Goal: Task Accomplishment & Management: Manage account settings

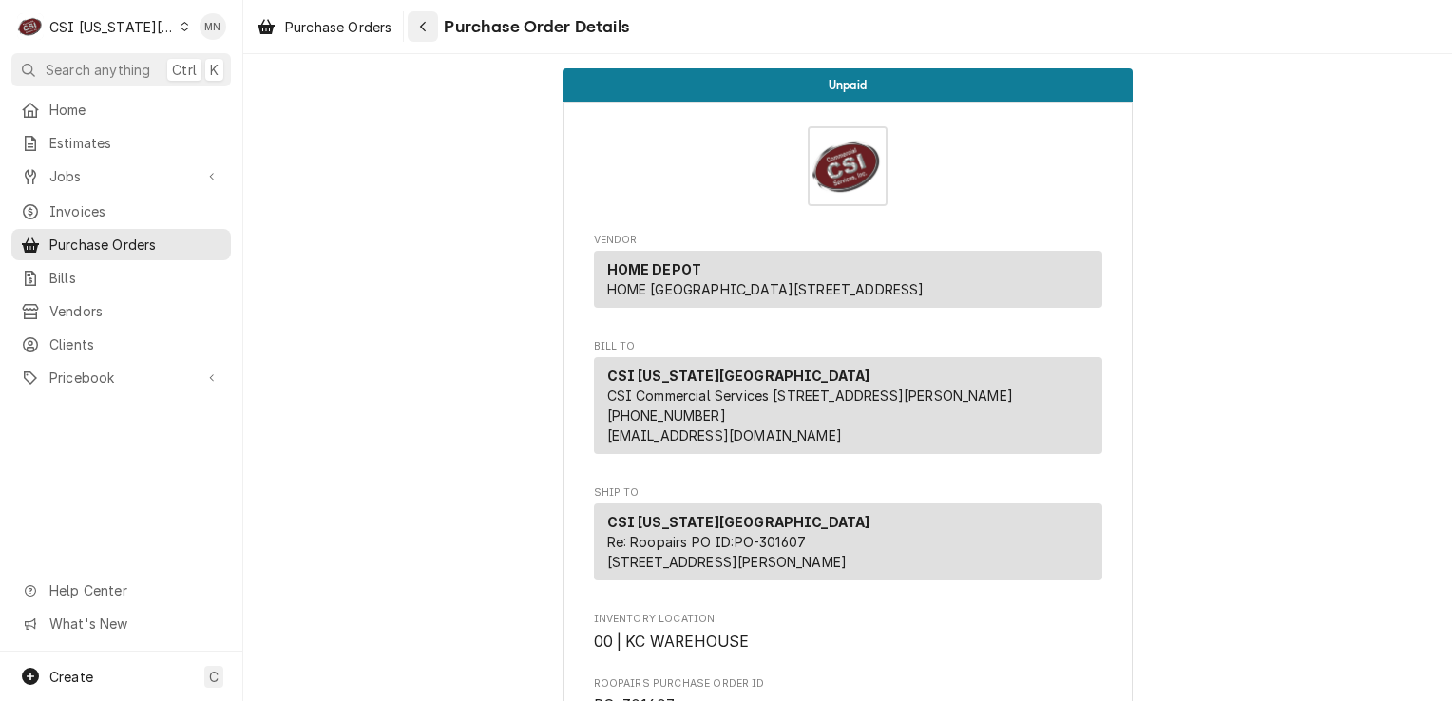
click at [430, 32] on div "Navigate back" at bounding box center [422, 26] width 19 height 19
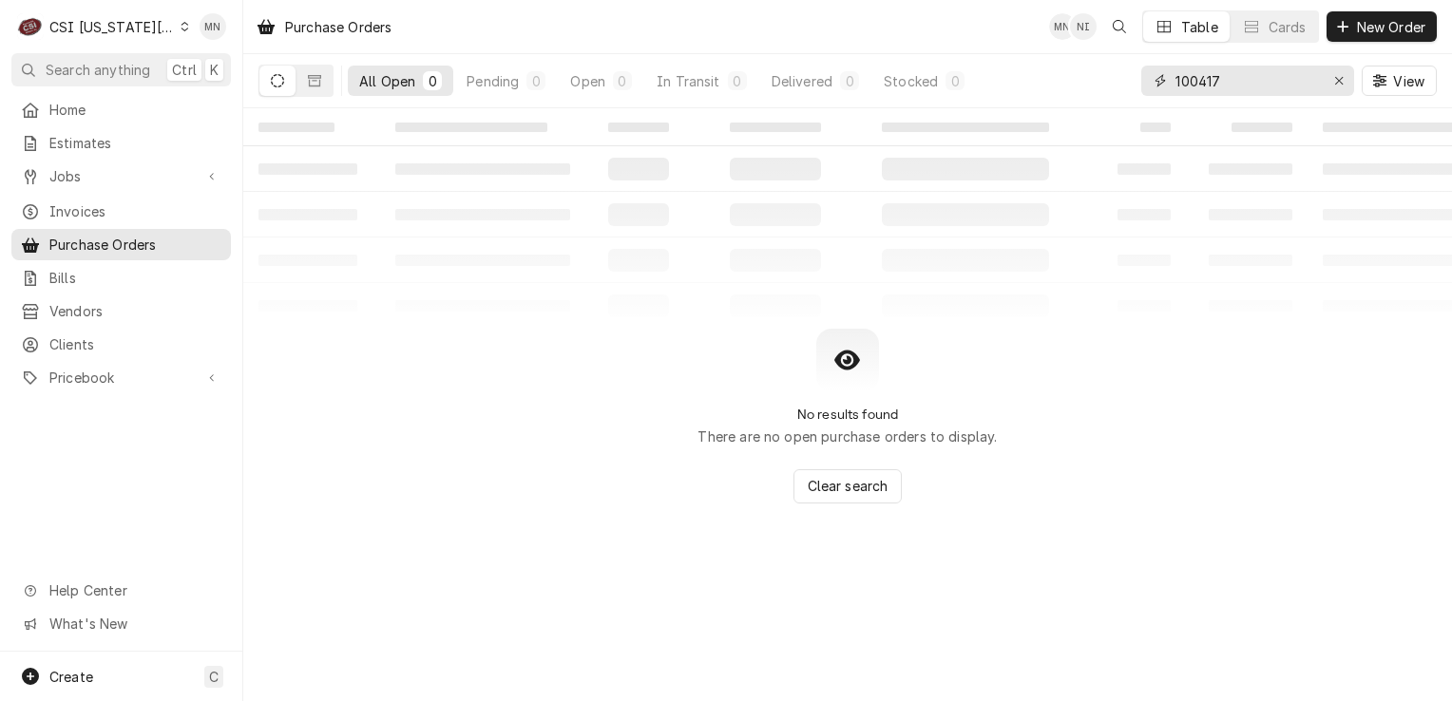
drag, startPoint x: 1238, startPoint y: 82, endPoint x: 1106, endPoint y: 67, distance: 132.0
click at [1106, 67] on div "All Open 0 Pending 0 Open 0 In Transit 0 Delivered 0 Stocked 0 100417 View" at bounding box center [848, 80] width 1179 height 53
click at [117, 242] on span "Purchase Orders" at bounding box center [135, 245] width 172 height 20
drag, startPoint x: 1236, startPoint y: 80, endPoint x: 1127, endPoint y: 82, distance: 108.4
click at [1127, 82] on div "All Open 0 Pending 0 Open 0 In Transit 0 Delivered 0 Stocked 0 100417 View" at bounding box center [848, 80] width 1179 height 53
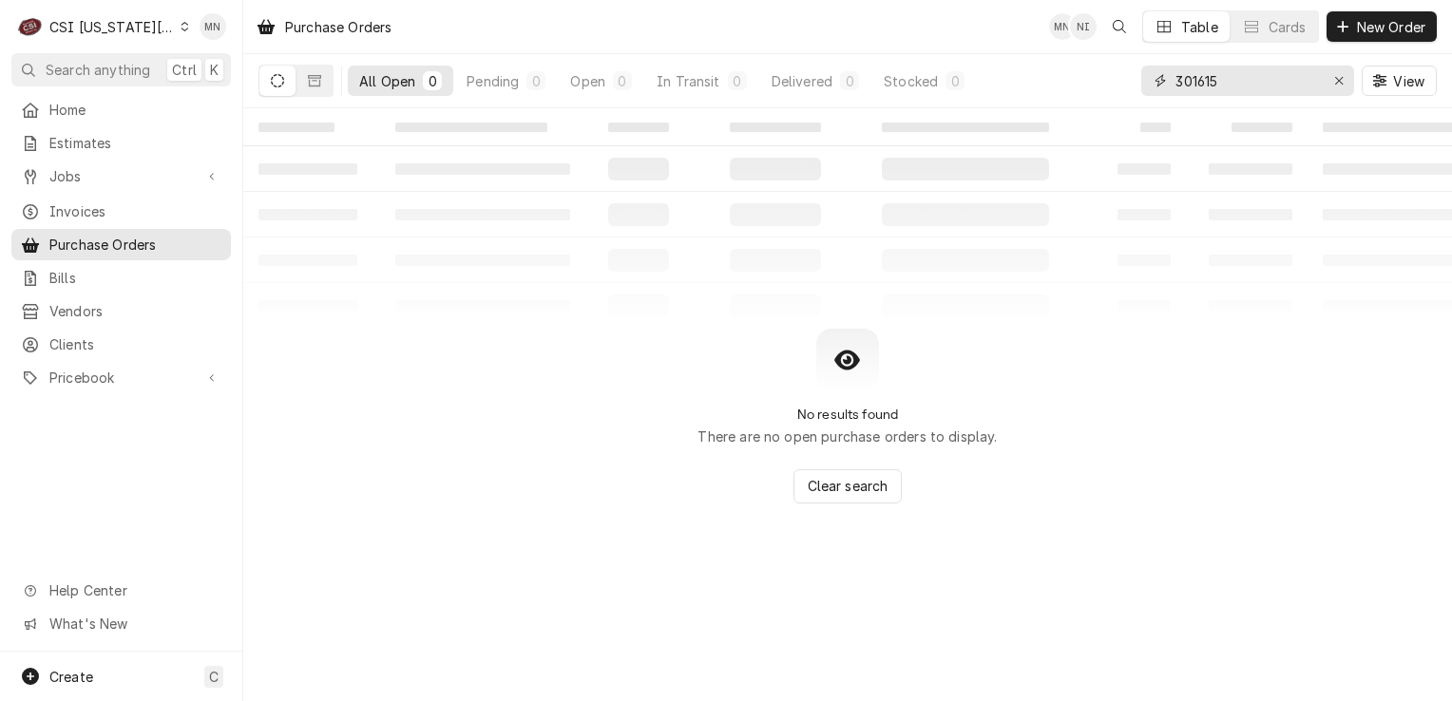
type input "301615"
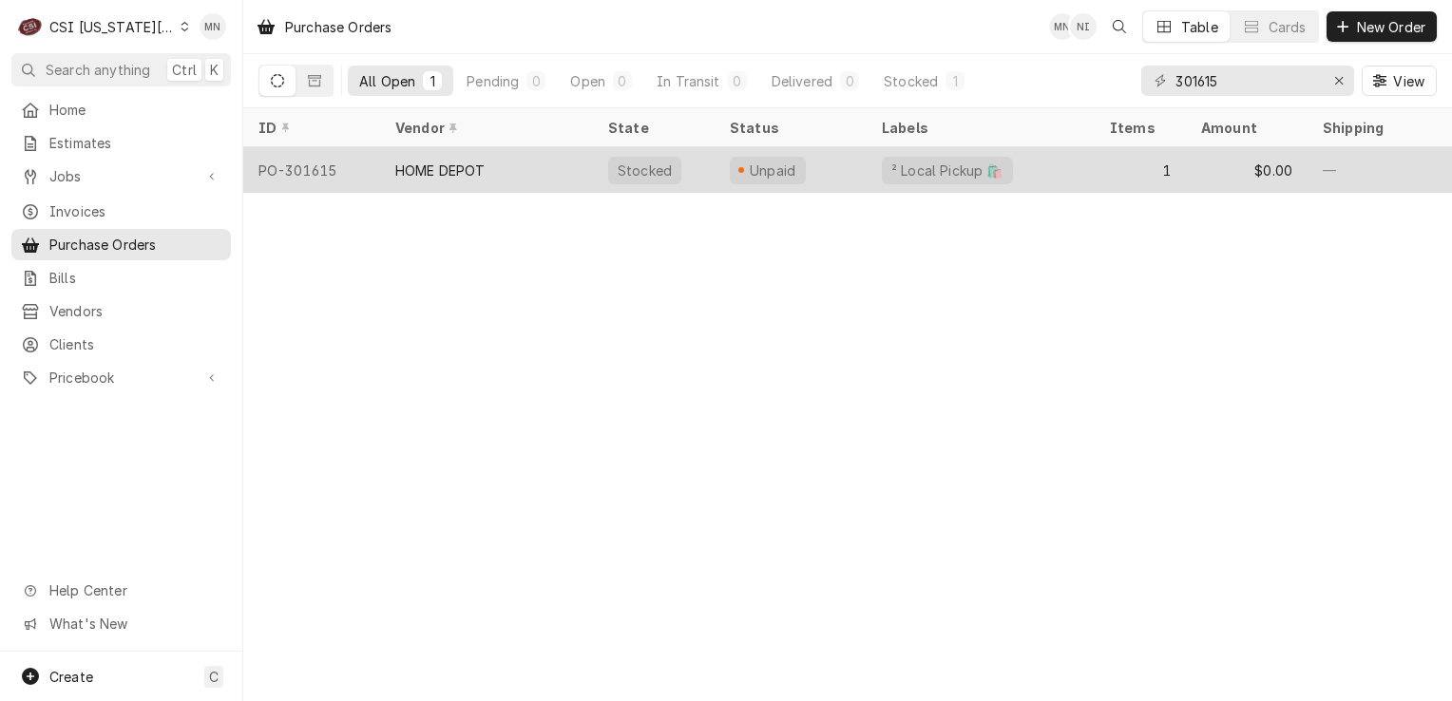
click at [487, 169] on div "HOME DEPOT" at bounding box center [486, 170] width 213 height 46
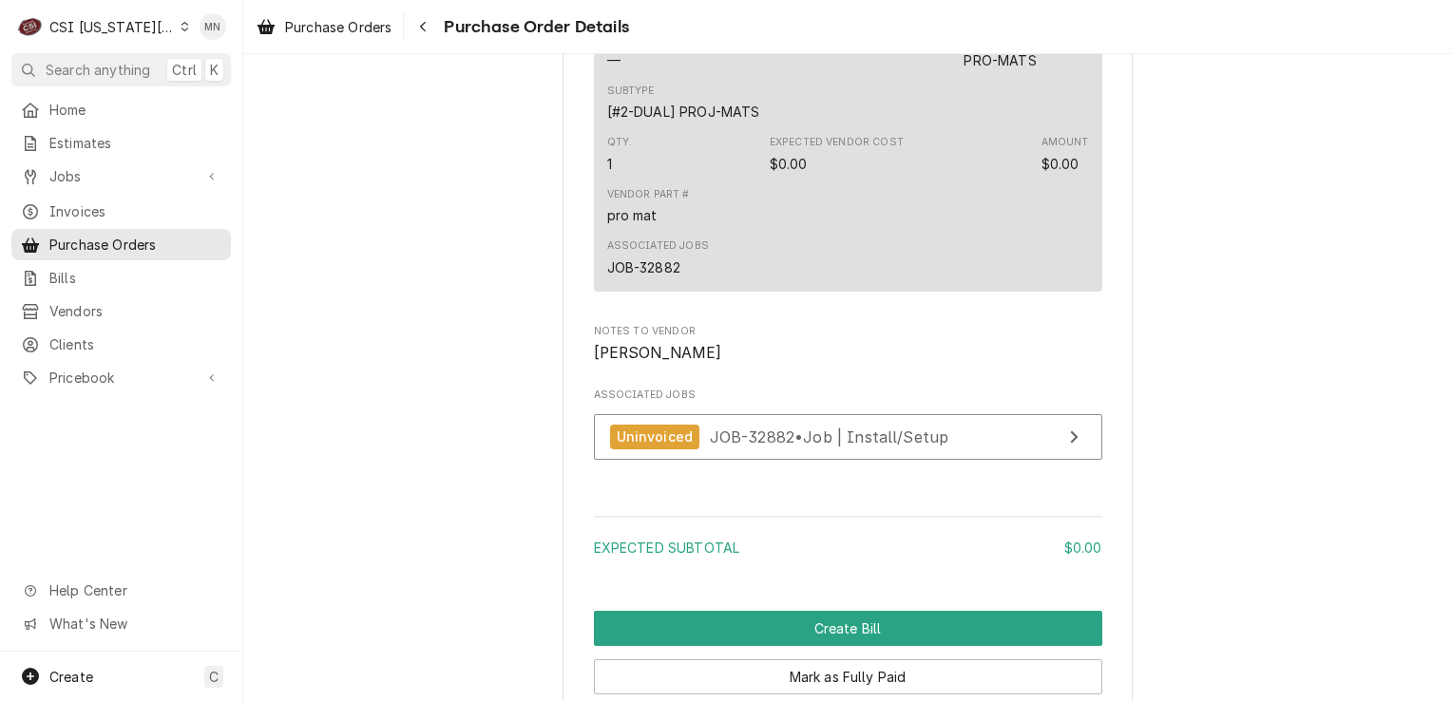
scroll to position [1722, 0]
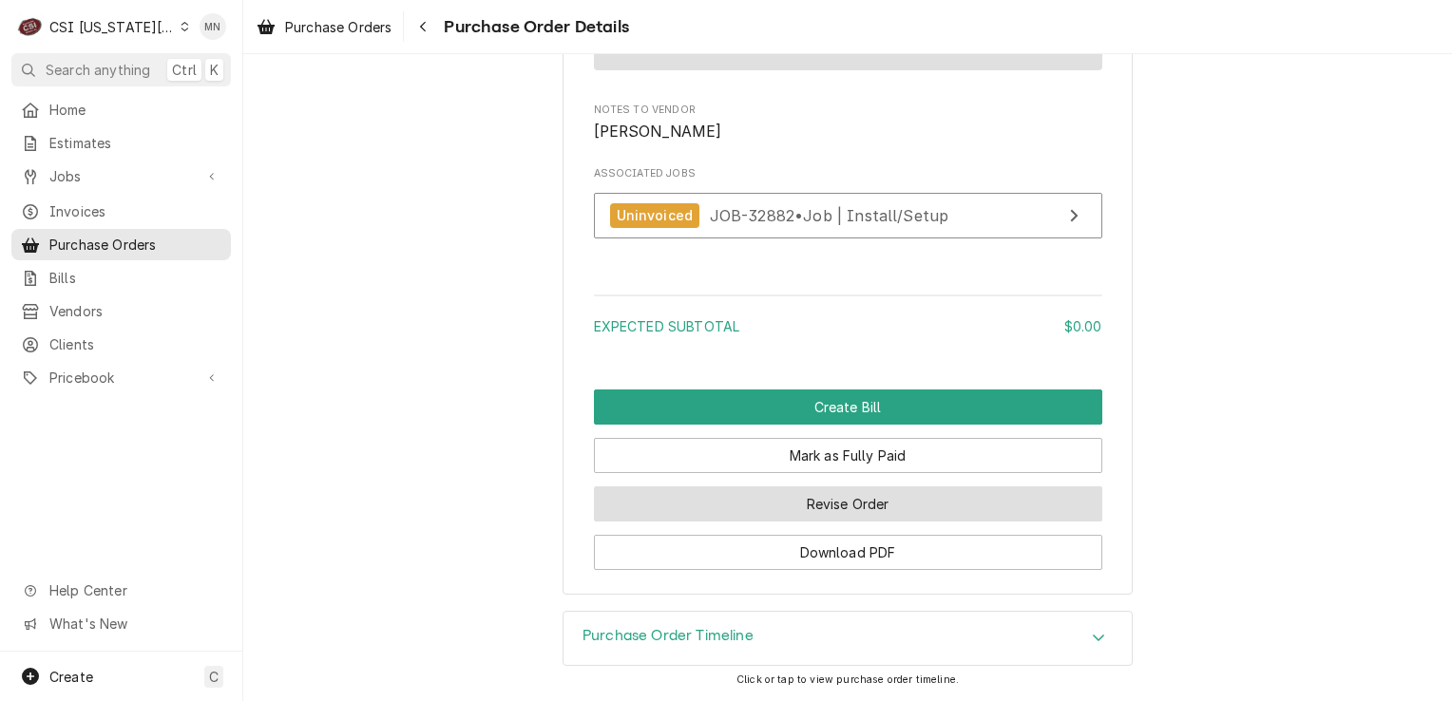
click at [829, 515] on button "Revise Order" at bounding box center [848, 504] width 509 height 35
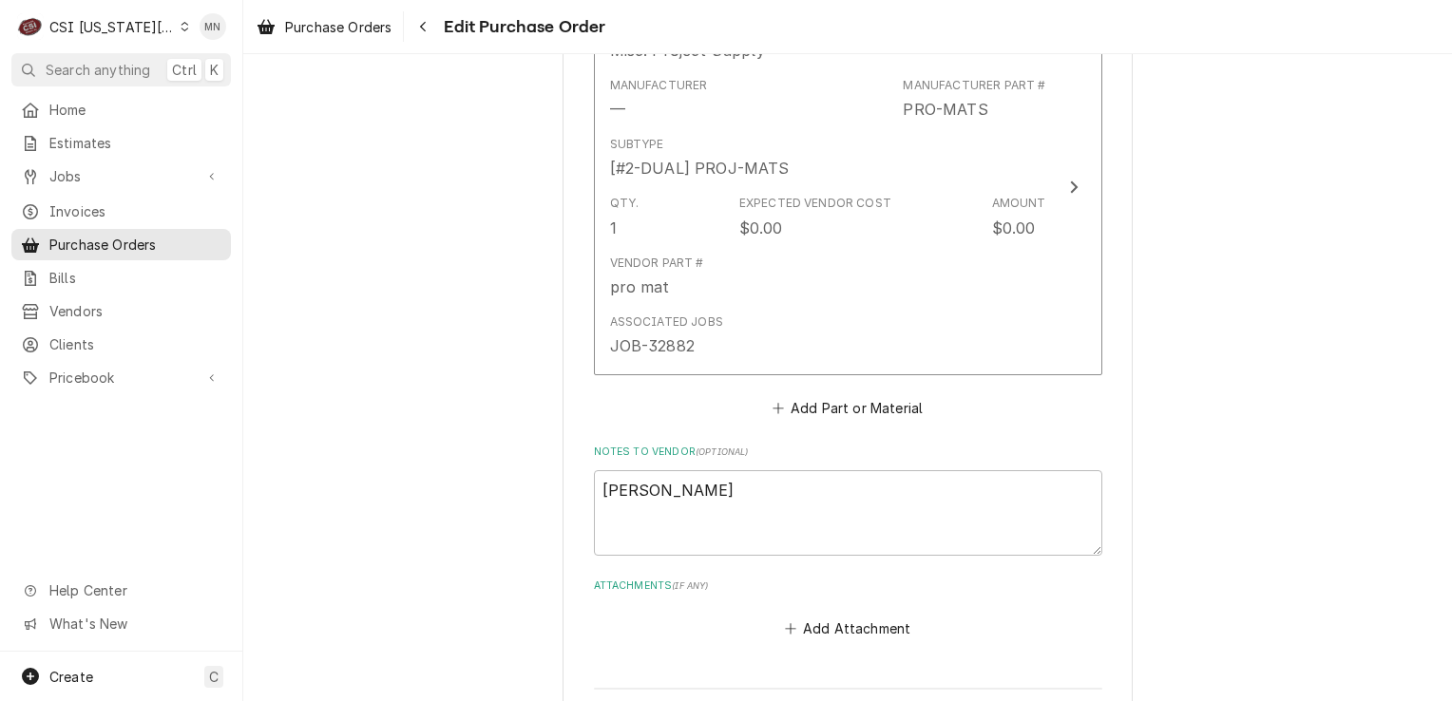
scroll to position [1192, 0]
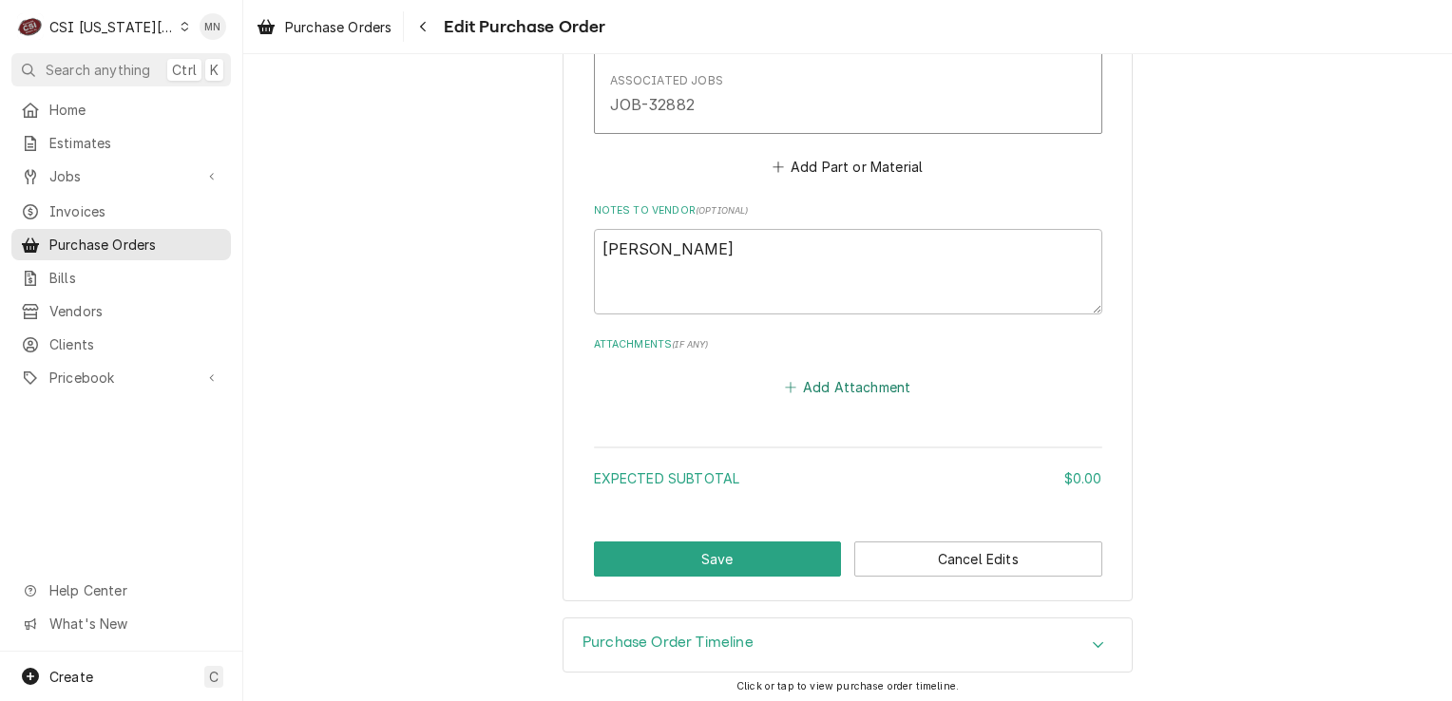
click at [847, 386] on button "Add Attachment" at bounding box center [847, 387] width 133 height 27
type textarea "x"
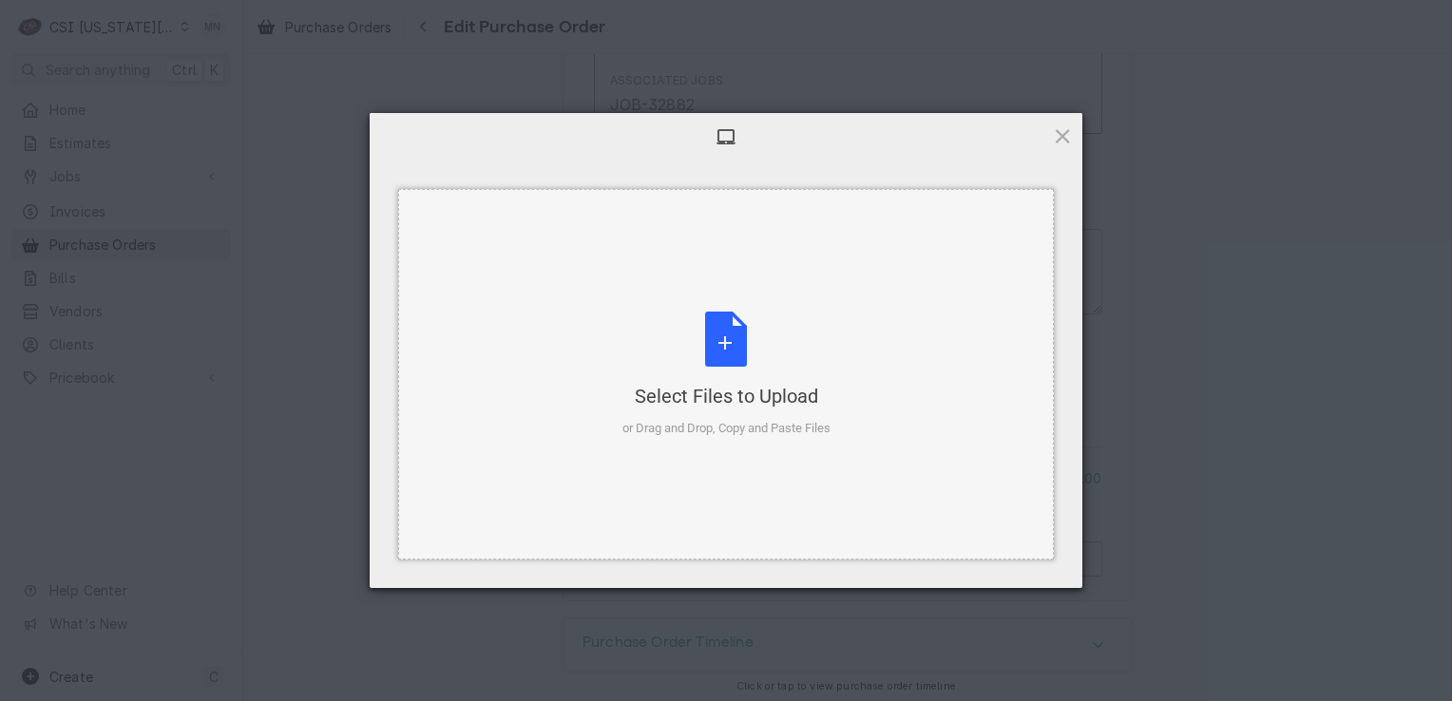
click at [746, 368] on div "Select Files to Upload or Drag and Drop, Copy and Paste Files" at bounding box center [727, 375] width 208 height 126
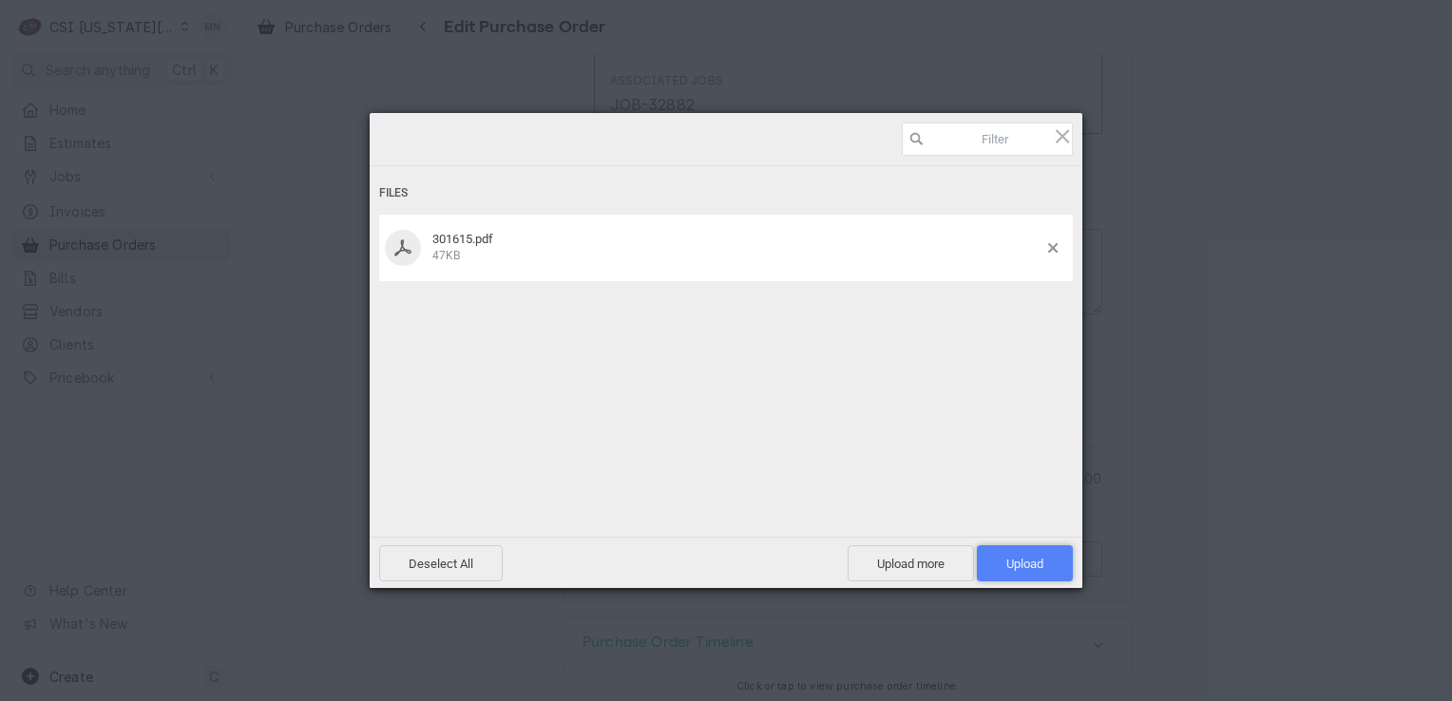
click at [1034, 561] on span "Upload 1" at bounding box center [1025, 564] width 37 height 14
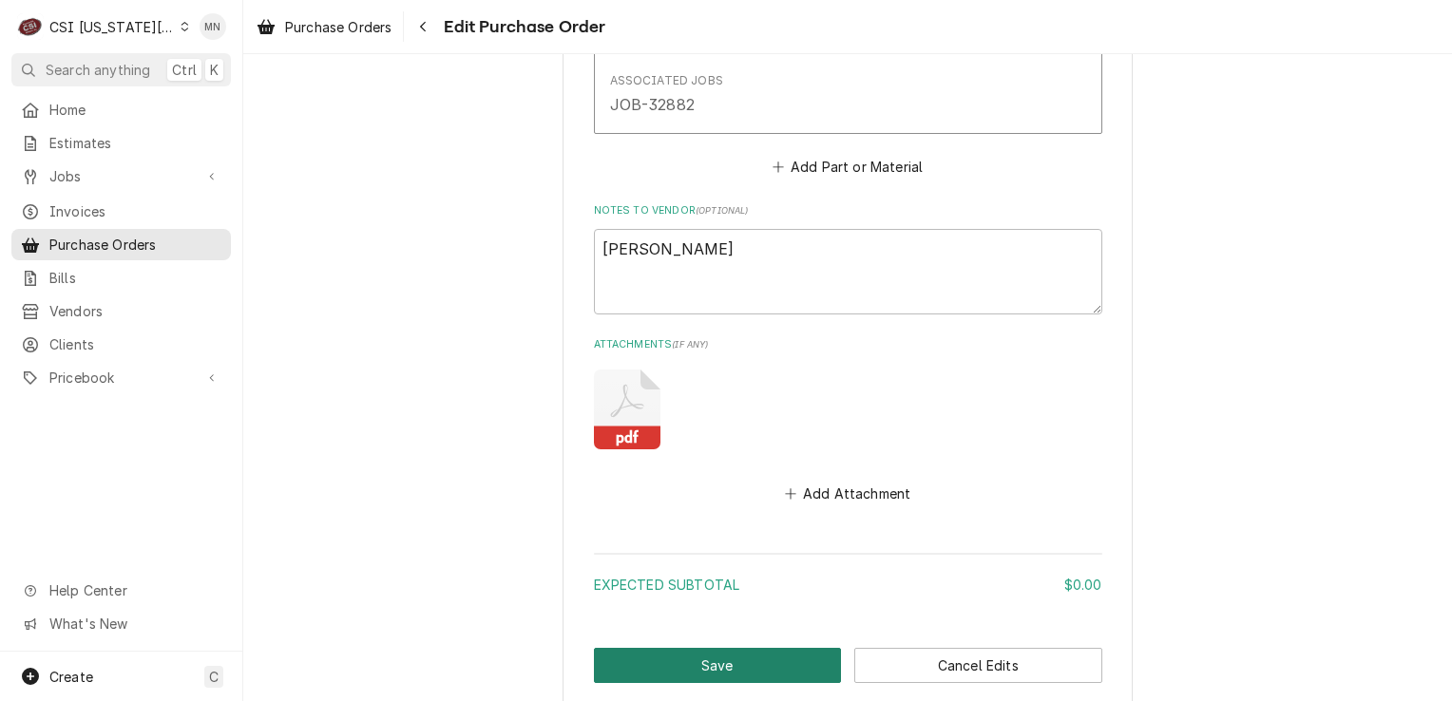
click at [695, 659] on button "Save" at bounding box center [718, 665] width 248 height 35
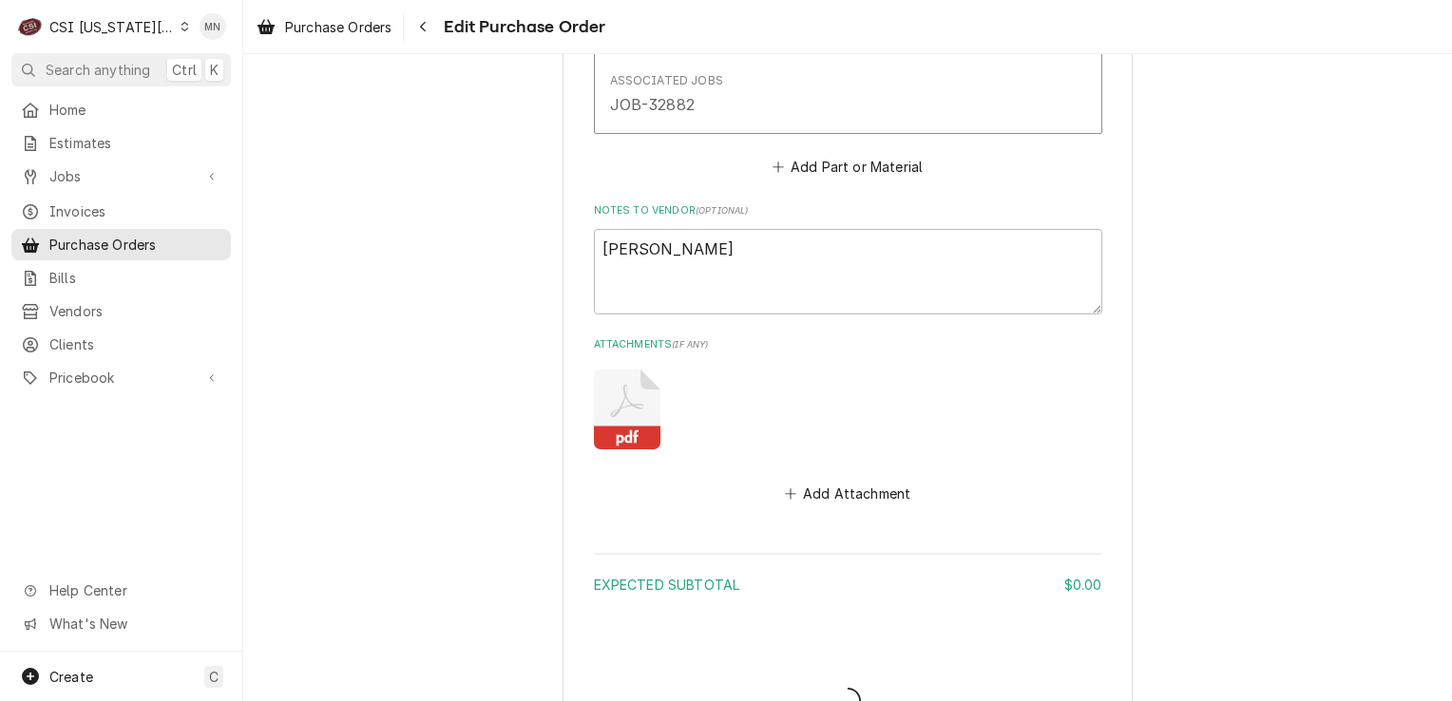
type textarea "x"
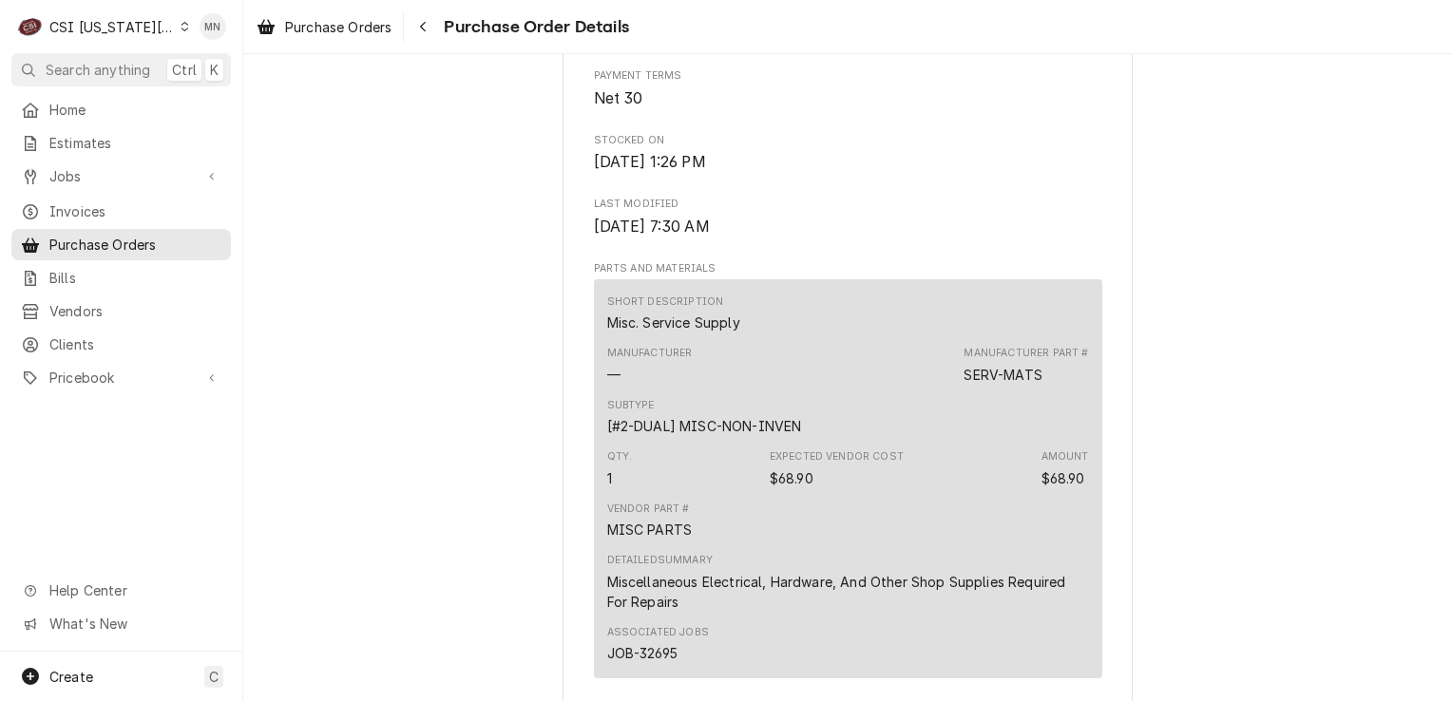
scroll to position [855, 0]
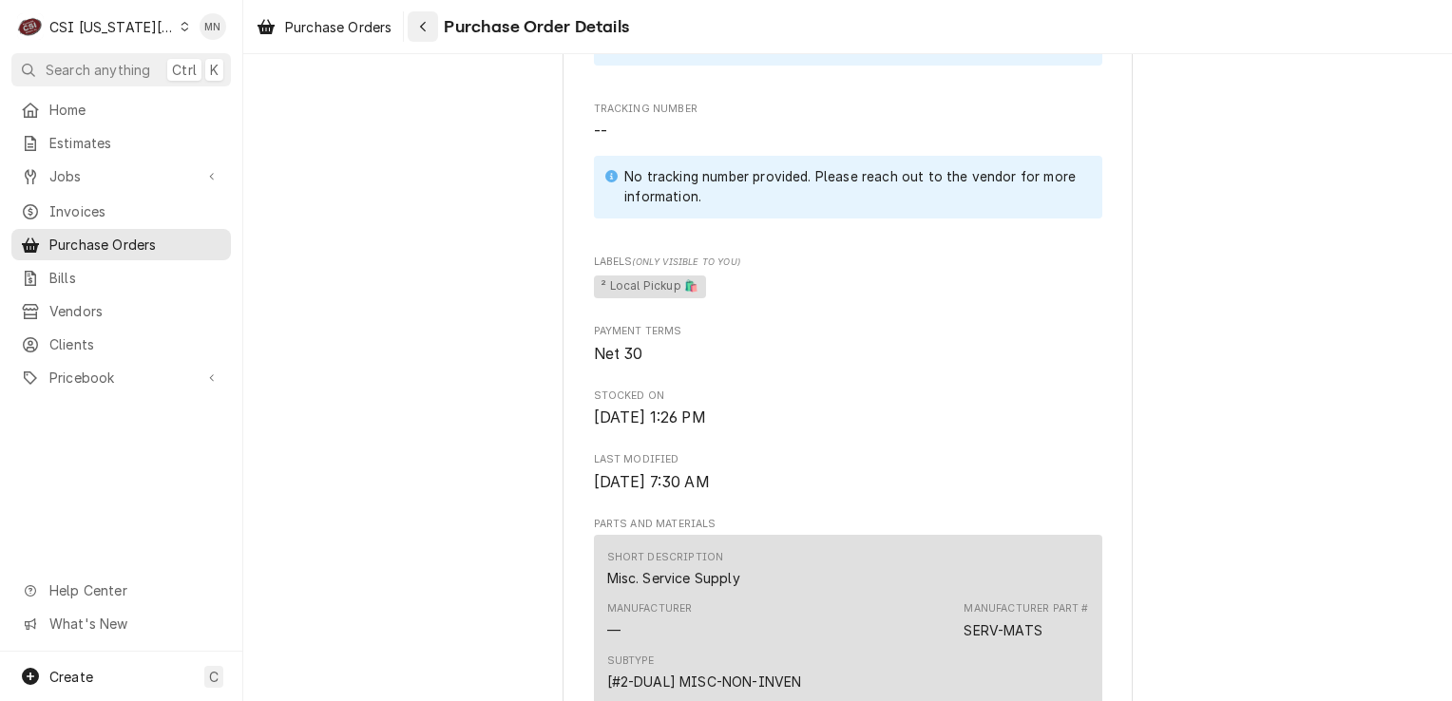
click at [427, 30] on icon "Navigate back" at bounding box center [423, 26] width 9 height 13
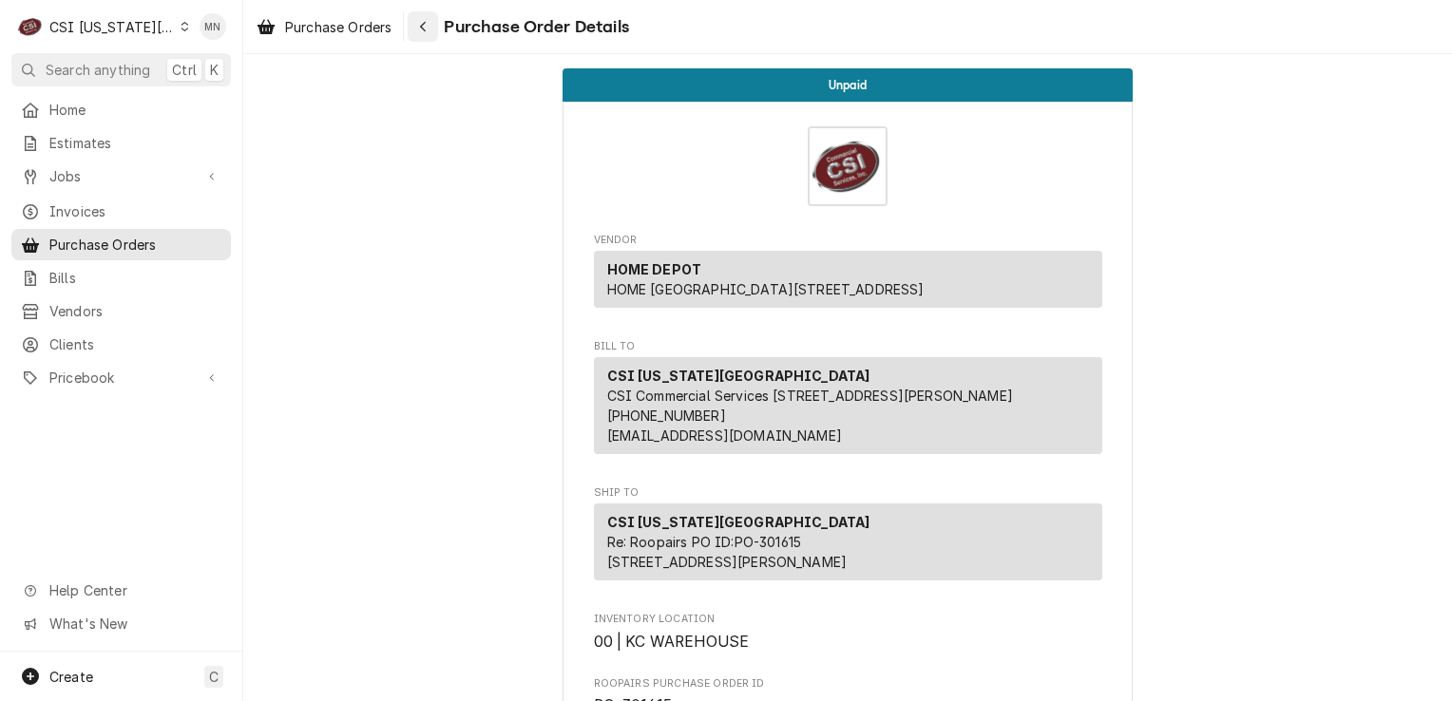
click at [436, 30] on button "Navigate back" at bounding box center [423, 26] width 30 height 30
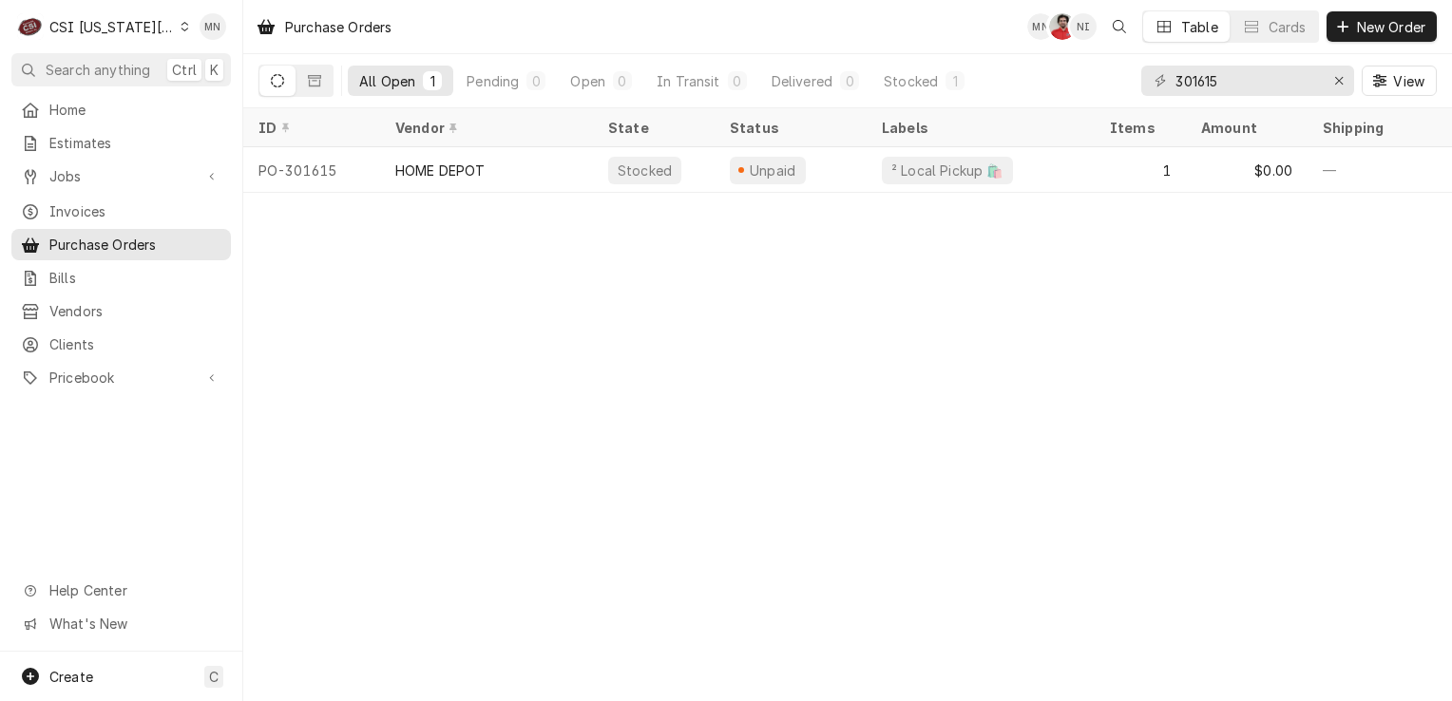
click at [136, 27] on div "CSI Kansas City" at bounding box center [111, 27] width 125 height 20
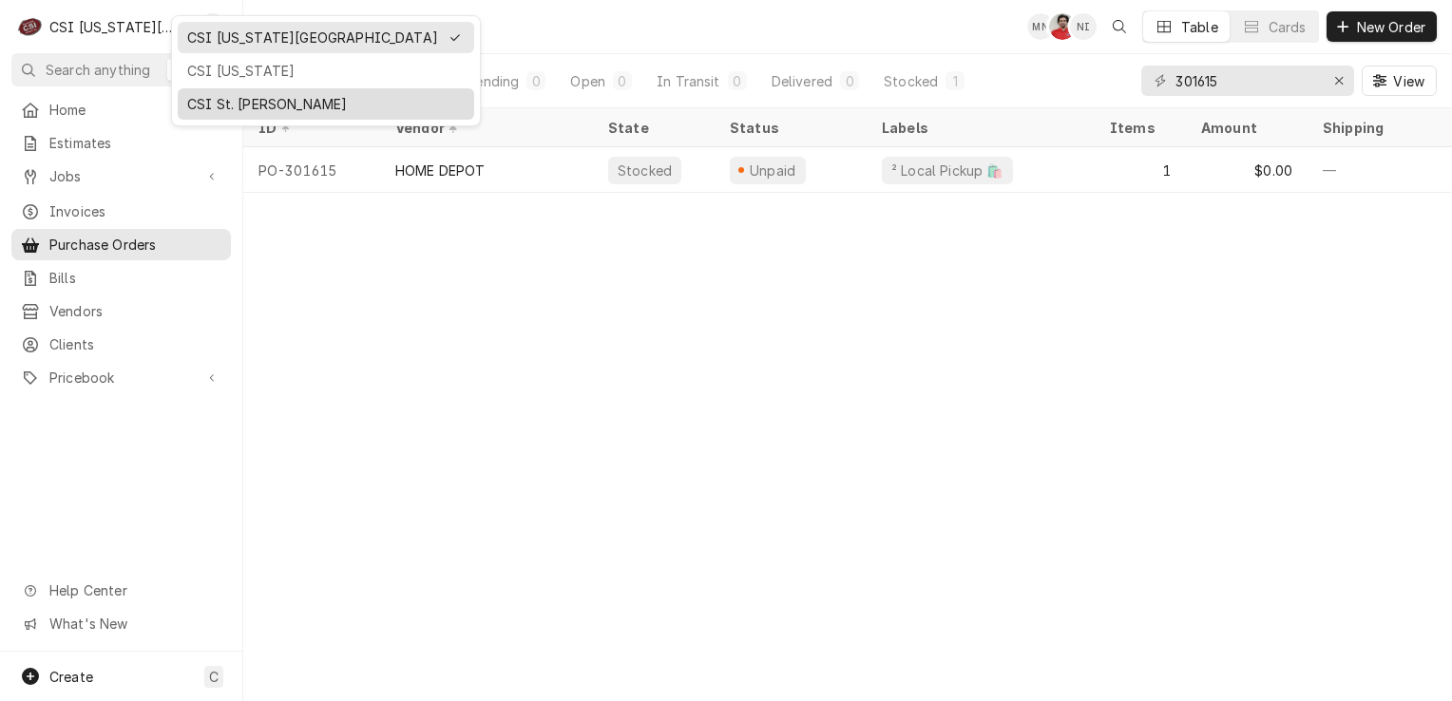
click at [190, 99] on div "CSI St. [PERSON_NAME]" at bounding box center [326, 104] width 278 height 20
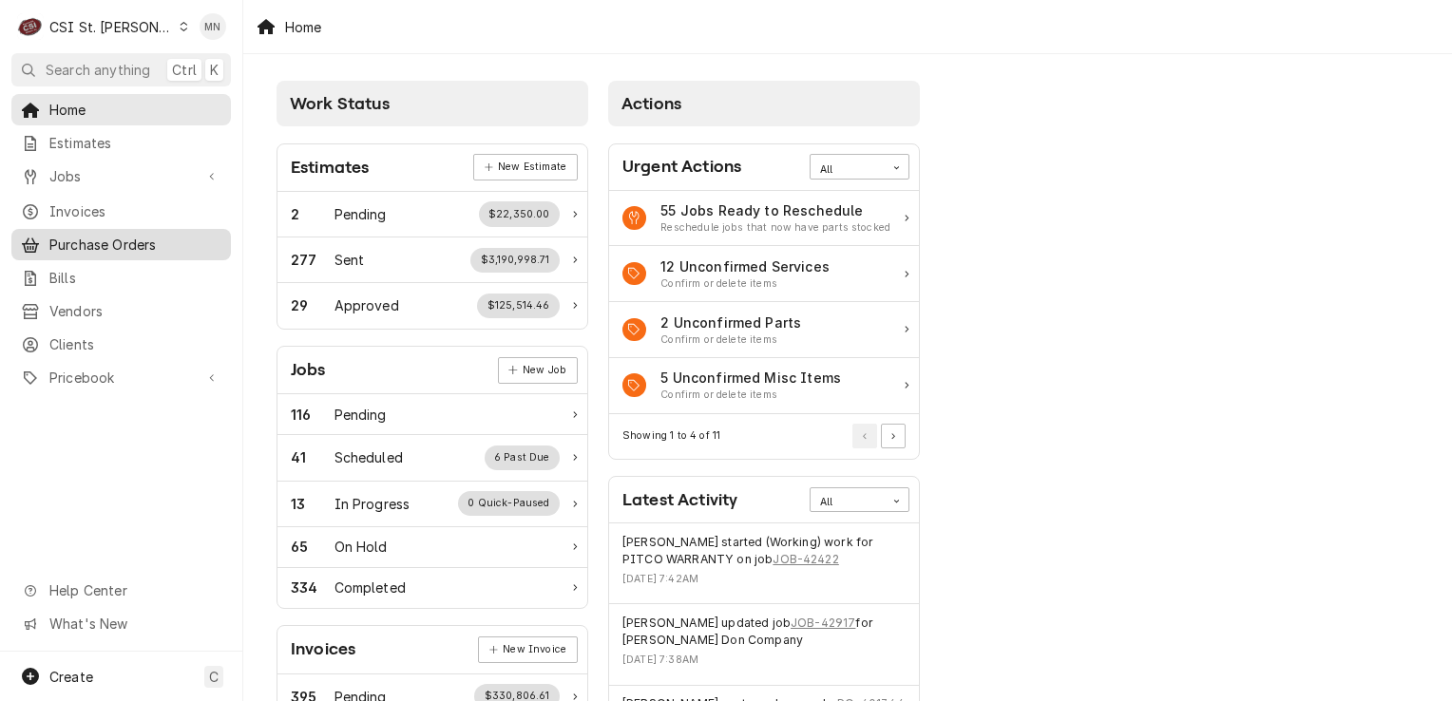
click at [81, 241] on span "Purchase Orders" at bounding box center [135, 245] width 172 height 20
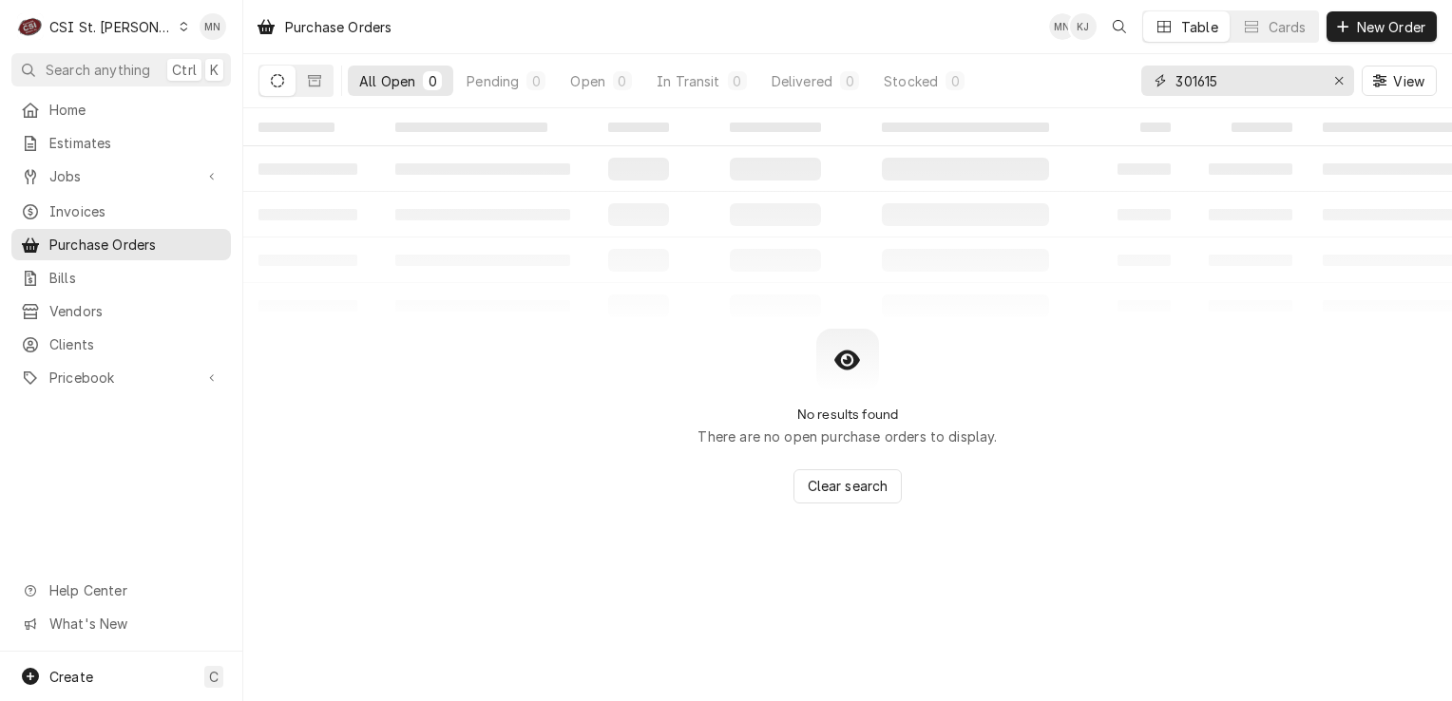
drag, startPoint x: 1169, startPoint y: 88, endPoint x: 1009, endPoint y: 86, distance: 159.7
click at [1012, 86] on div "All Open 0 Pending 0 Open 0 In Transit 0 Delivered 0 Stocked 0 301615 View" at bounding box center [848, 80] width 1179 height 53
type input "401338"
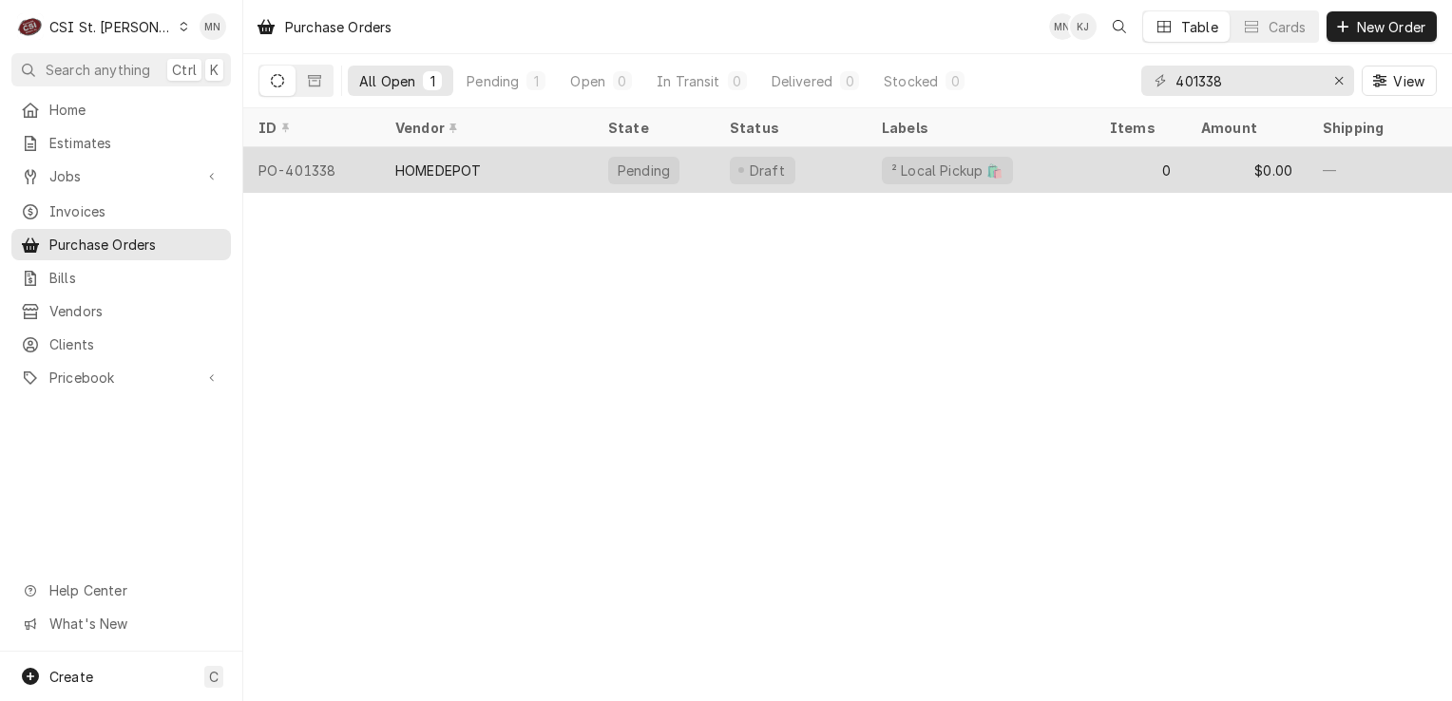
click at [519, 170] on div "HOMEDEPOT" at bounding box center [486, 170] width 213 height 46
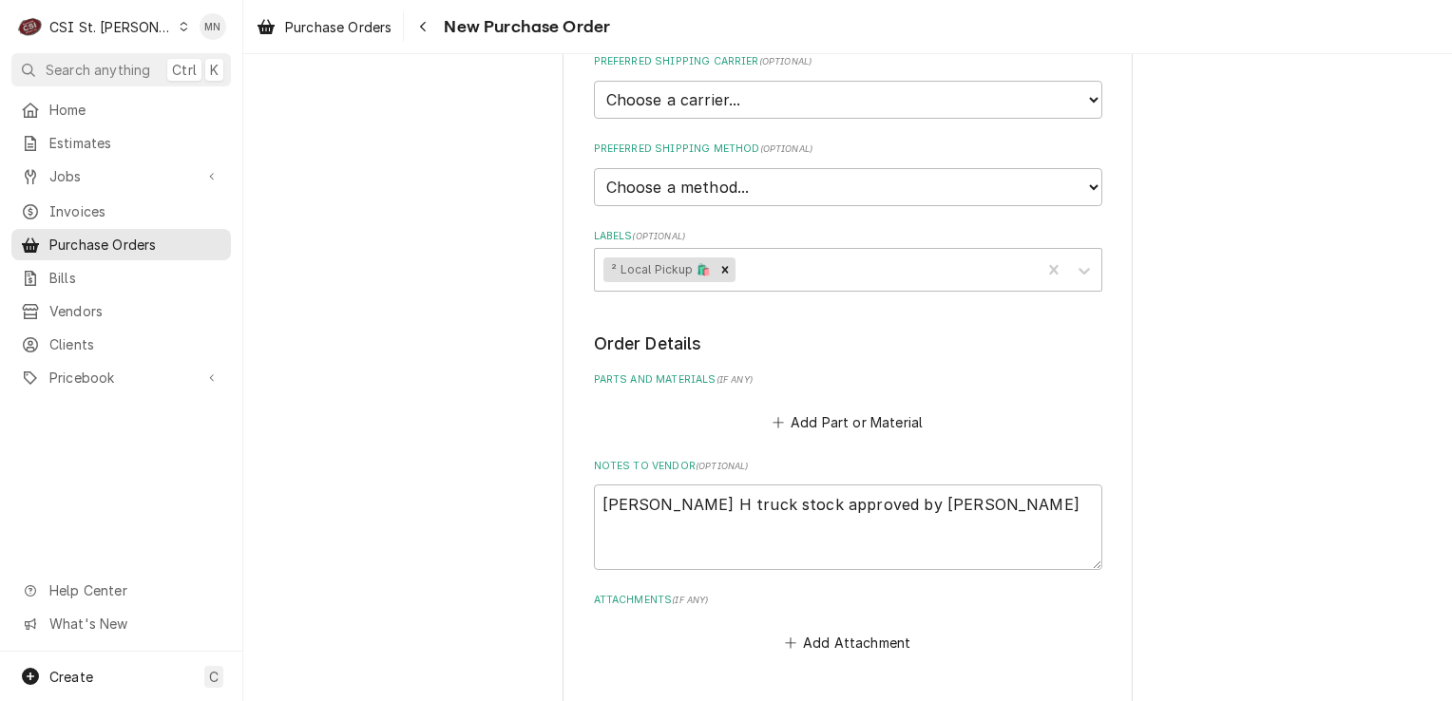
scroll to position [827, 0]
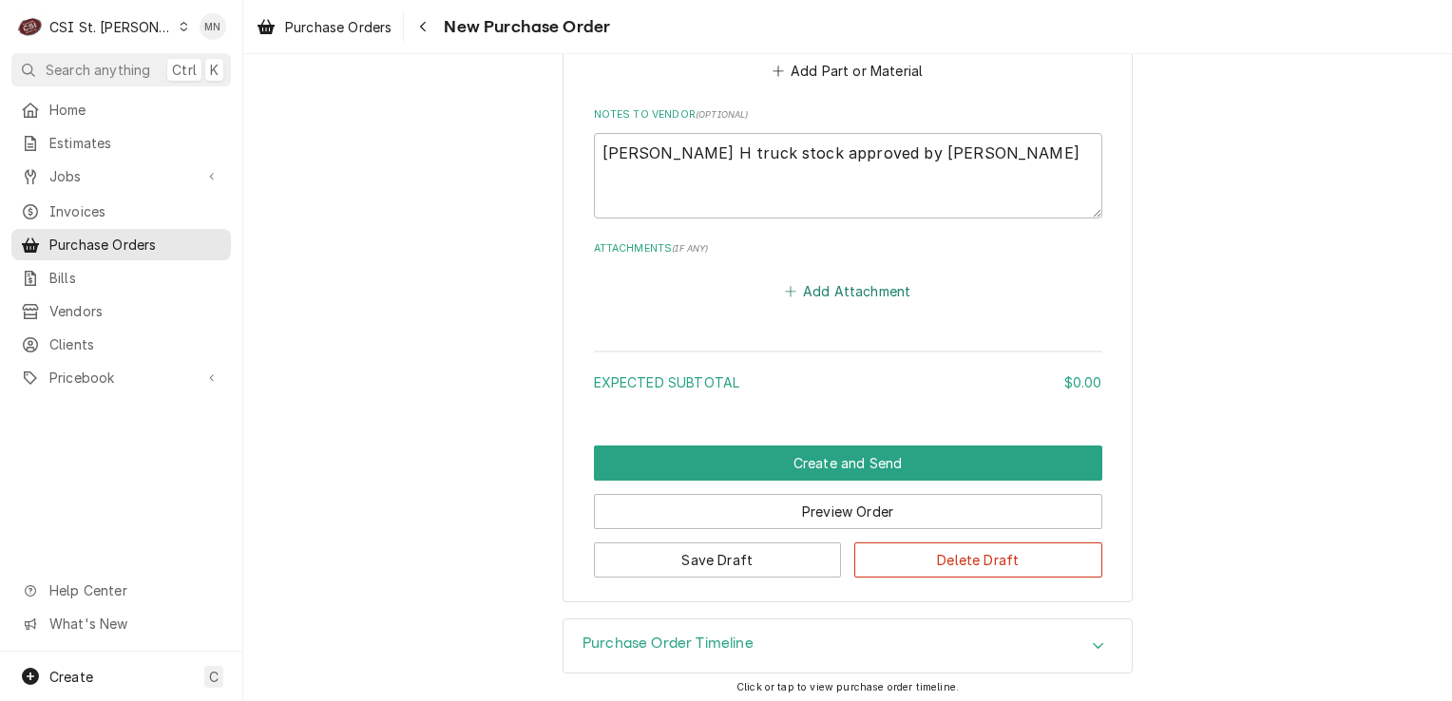
click at [832, 289] on button "Add Attachment" at bounding box center [847, 291] width 133 height 27
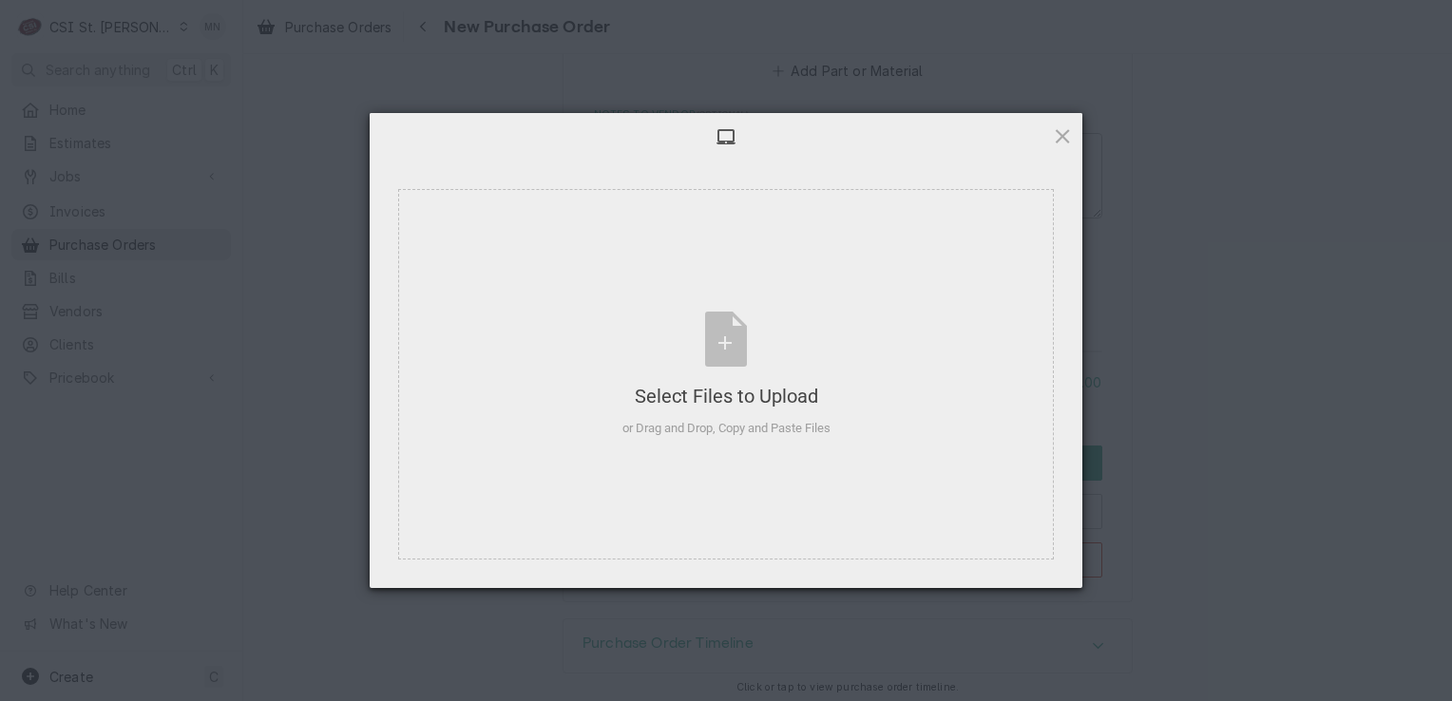
type textarea "x"
click at [688, 336] on div "Select Files to Upload or Drag and Drop, Copy and Paste Files" at bounding box center [727, 375] width 208 height 126
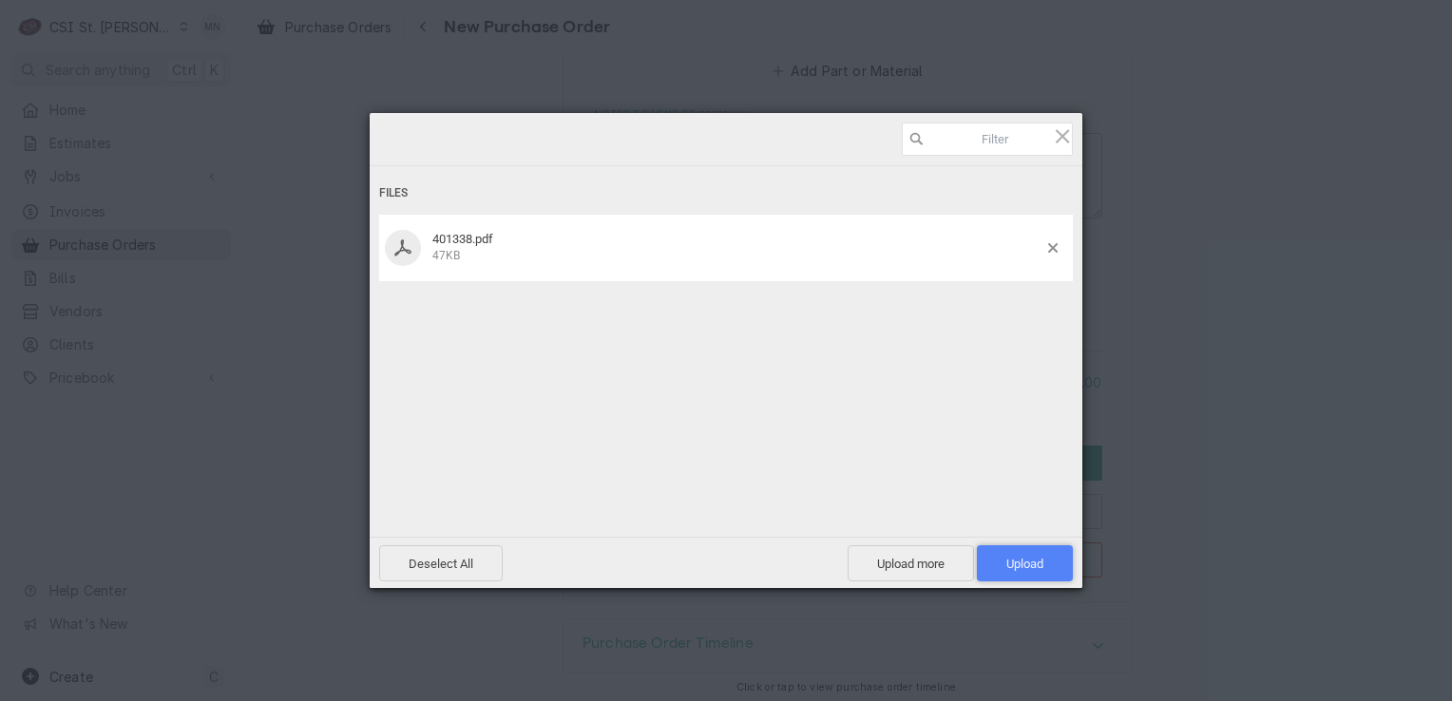
click at [1007, 569] on span "Upload 1" at bounding box center [1025, 564] width 37 height 14
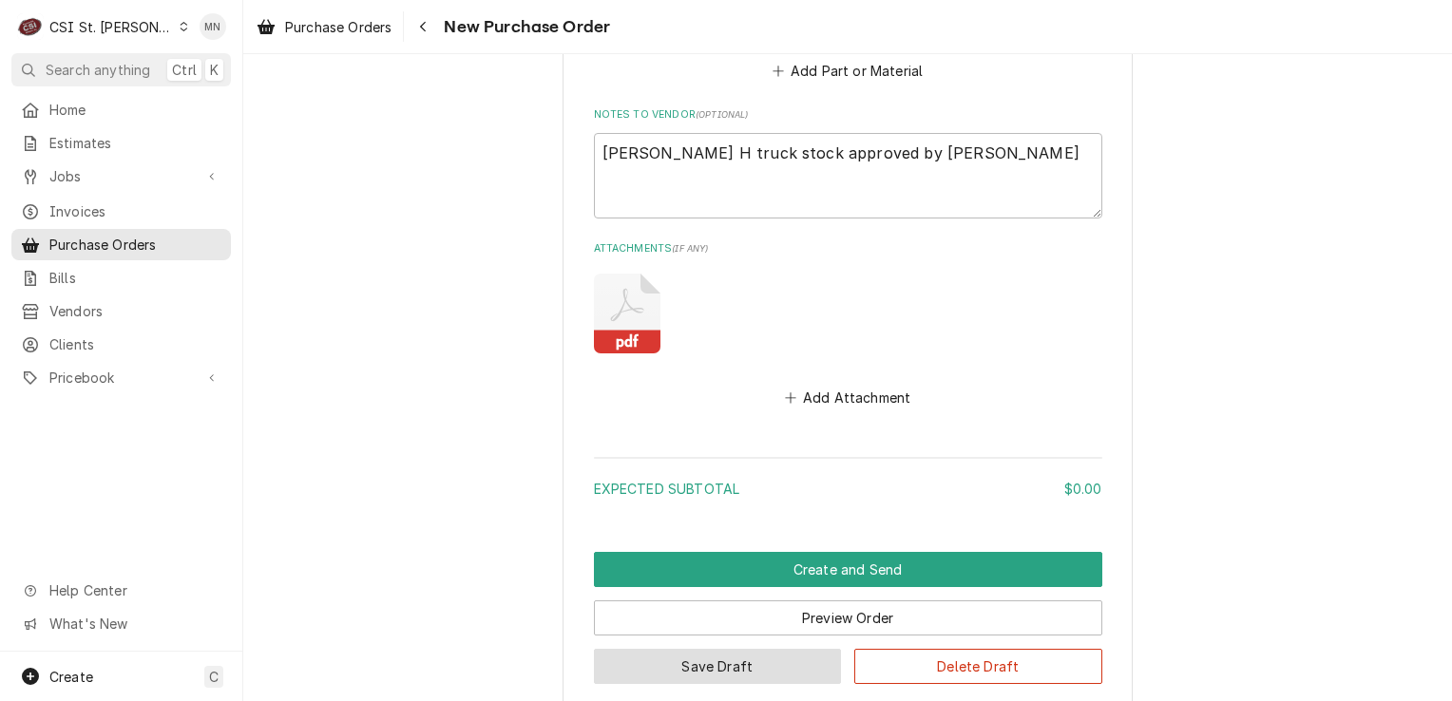
click at [711, 663] on button "Save Draft" at bounding box center [718, 666] width 248 height 35
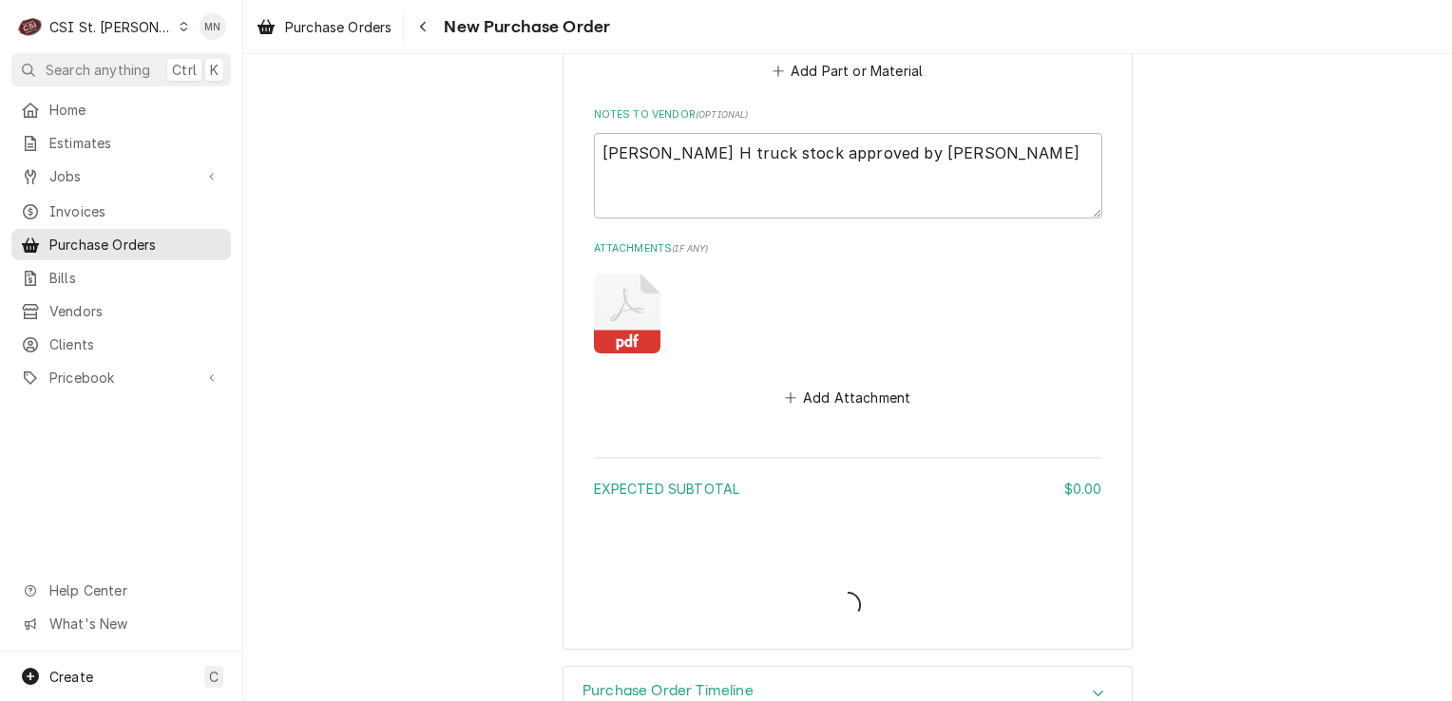
type textarea "x"
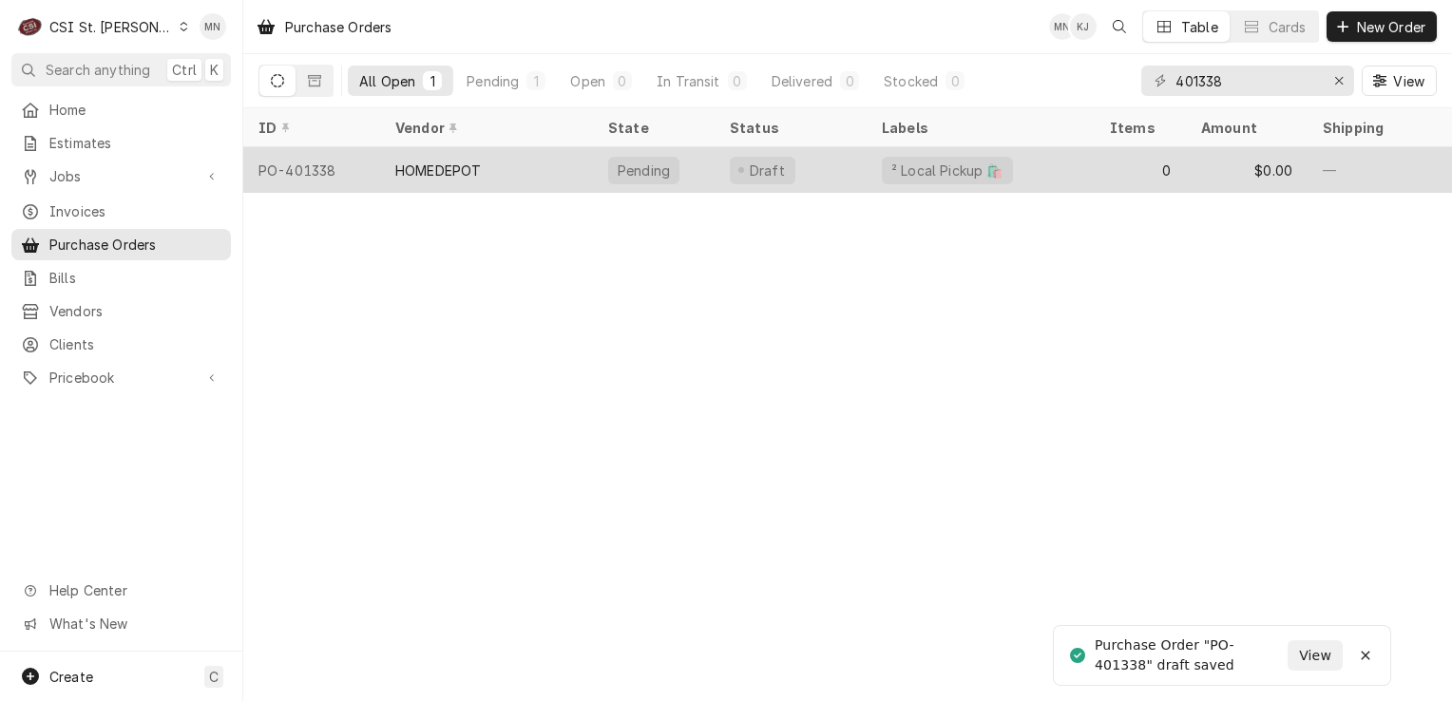
click at [448, 170] on div "HOMEDEPOT" at bounding box center [438, 171] width 86 height 20
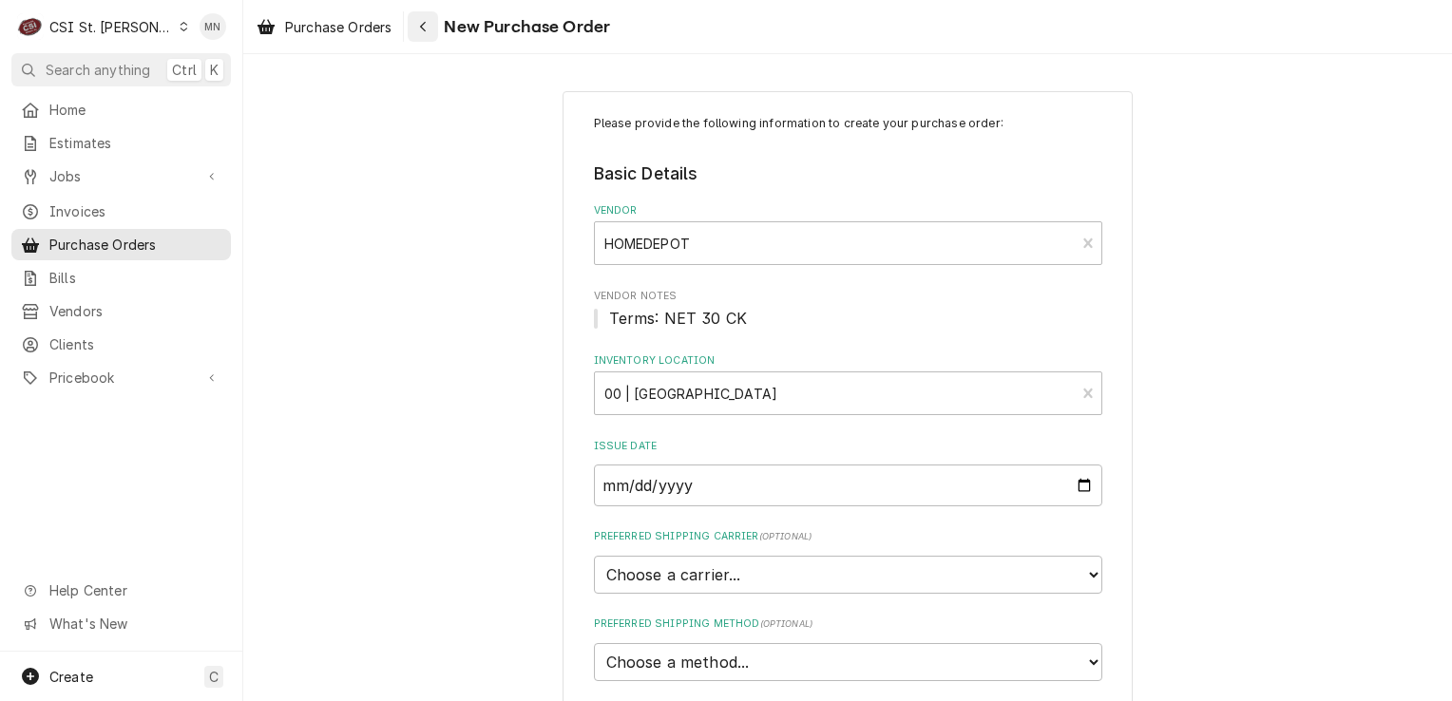
click at [432, 28] on div "Navigate back" at bounding box center [422, 26] width 19 height 19
